Goal: Task Accomplishment & Management: Manage account settings

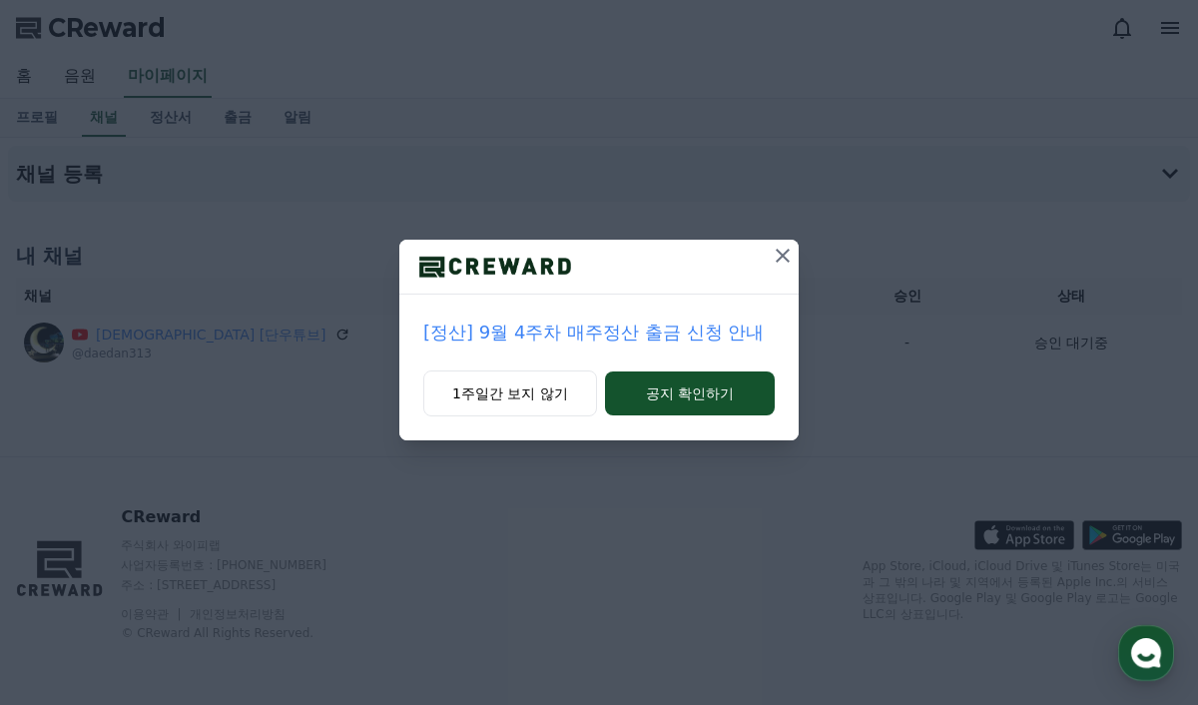
click at [790, 252] on icon at bounding box center [783, 256] width 24 height 24
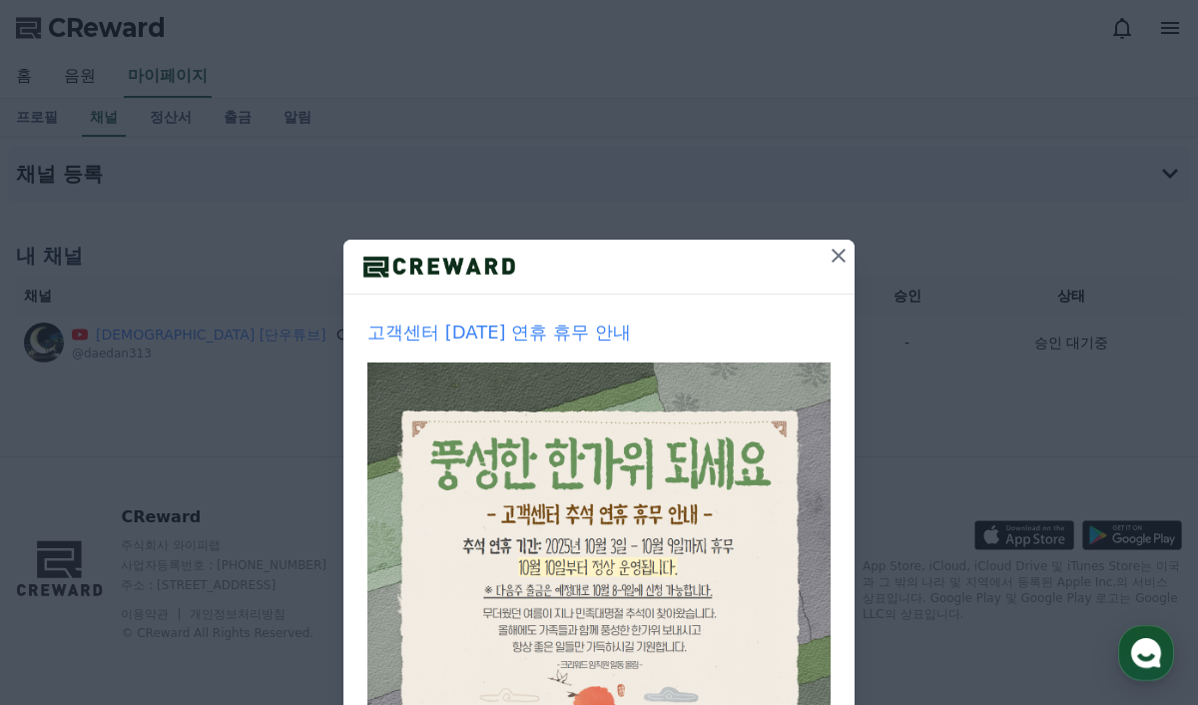
click at [847, 255] on icon at bounding box center [839, 256] width 24 height 24
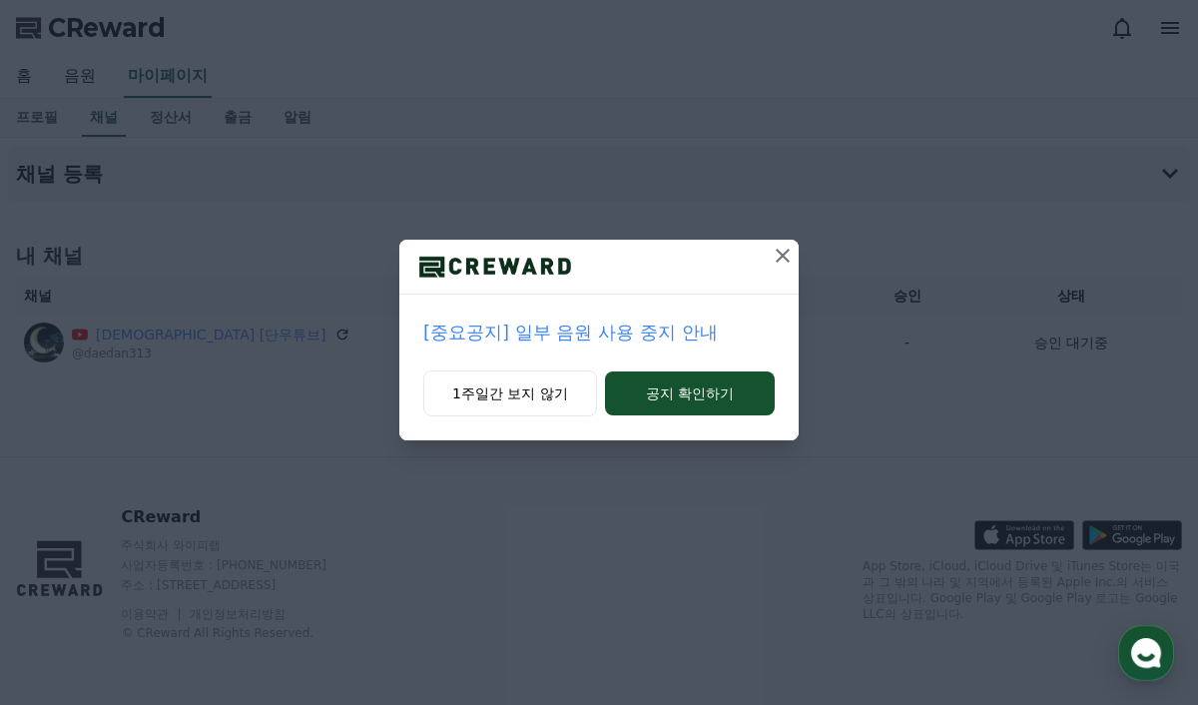
click at [783, 243] on button at bounding box center [783, 256] width 32 height 32
click at [781, 251] on icon at bounding box center [783, 256] width 24 height 24
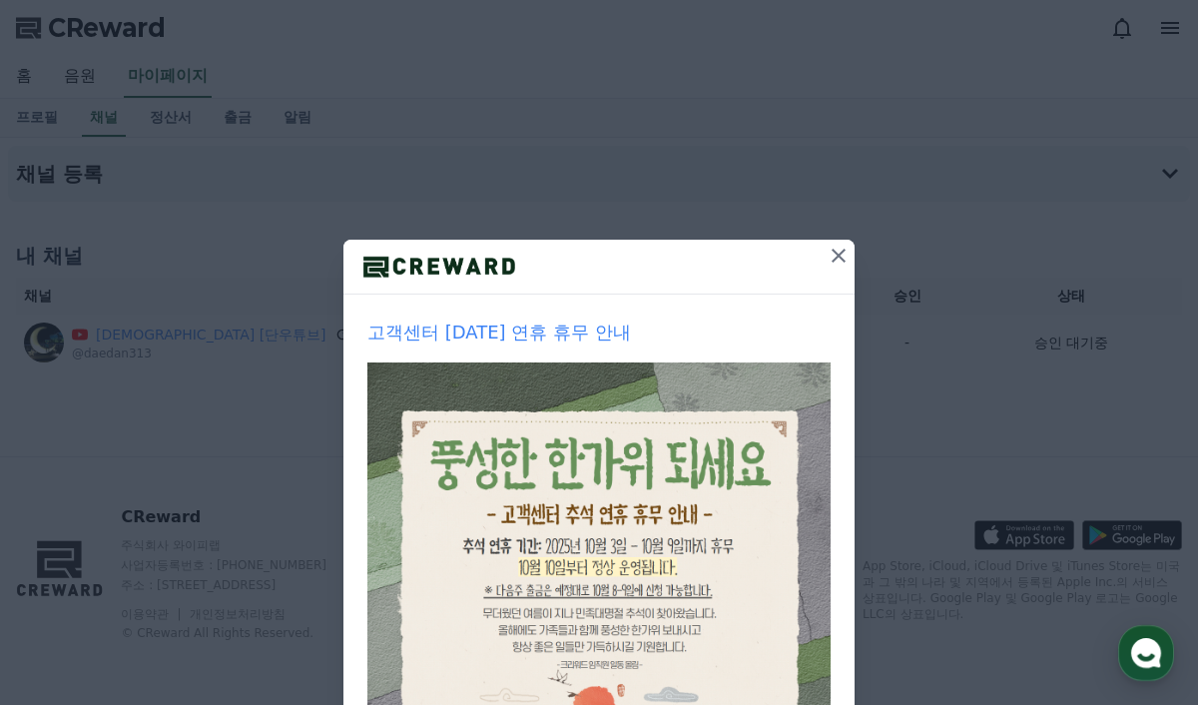
click at [845, 245] on icon at bounding box center [839, 256] width 24 height 24
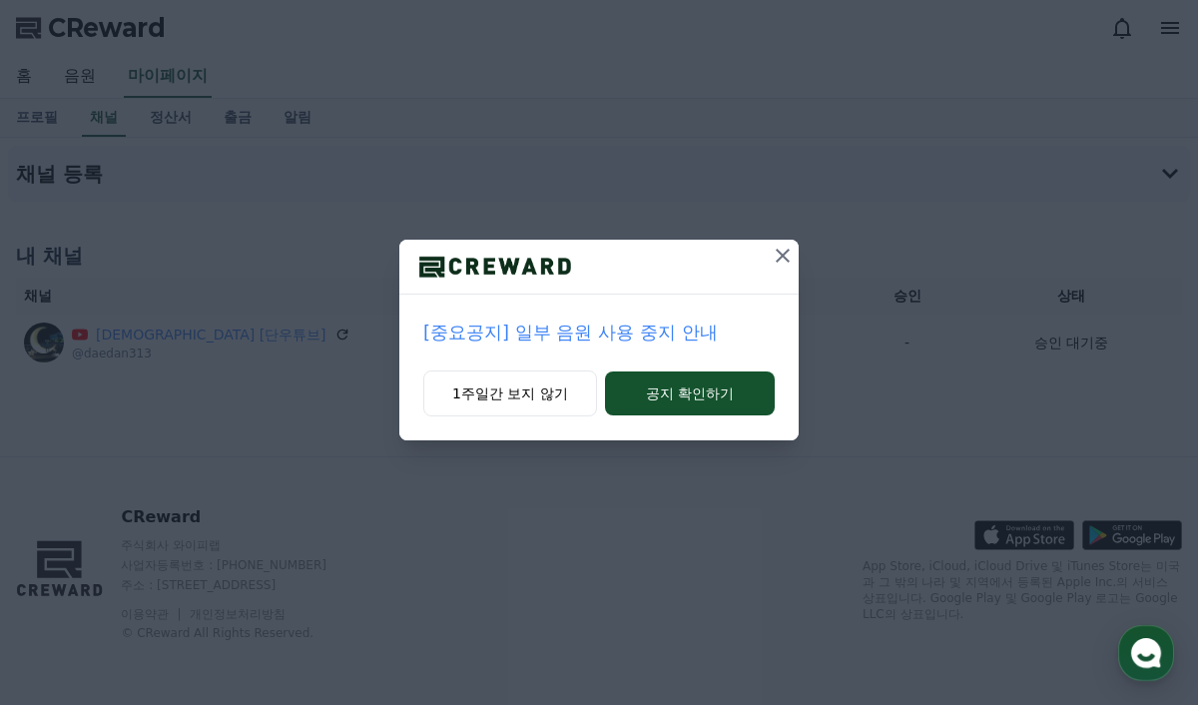
click at [796, 247] on button at bounding box center [783, 256] width 32 height 32
click at [782, 247] on icon at bounding box center [783, 256] width 24 height 24
